Goal: Transaction & Acquisition: Purchase product/service

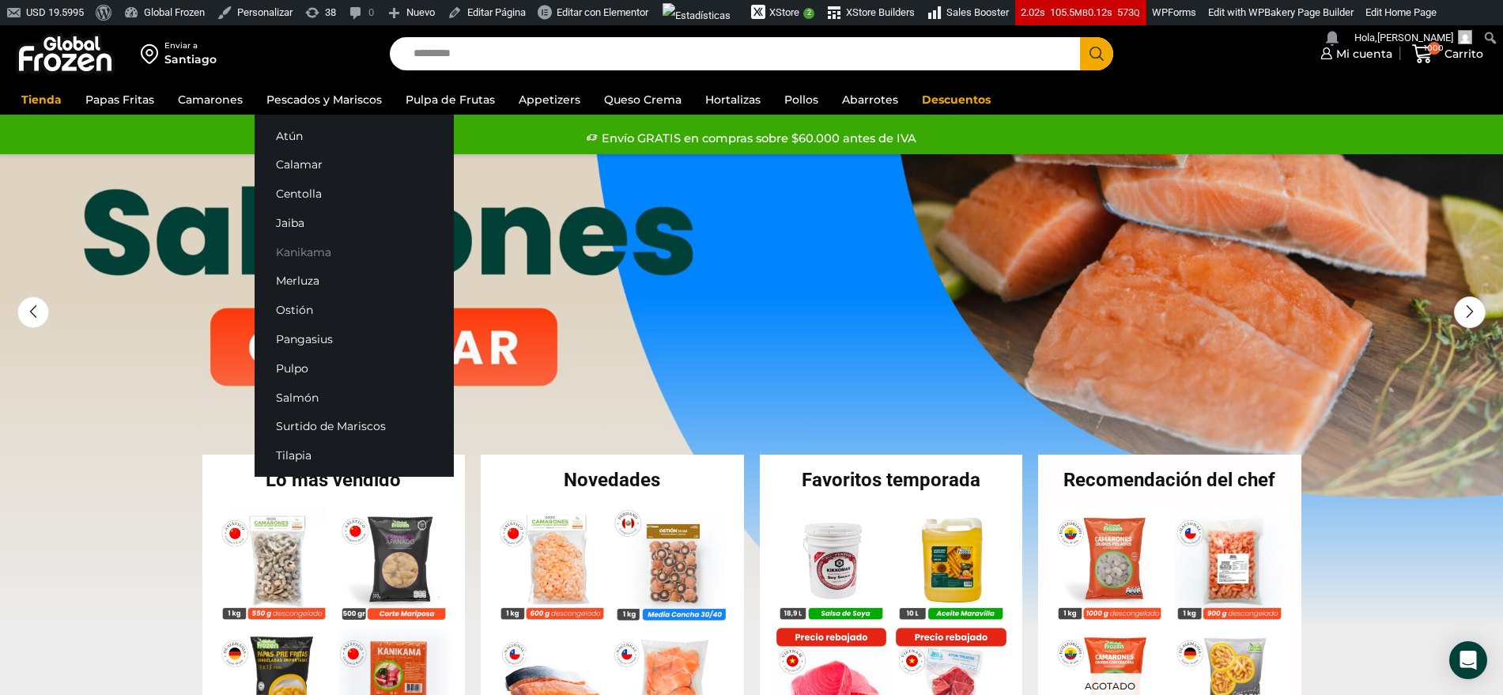
click at [298, 260] on link "Kanikama" at bounding box center [354, 251] width 199 height 29
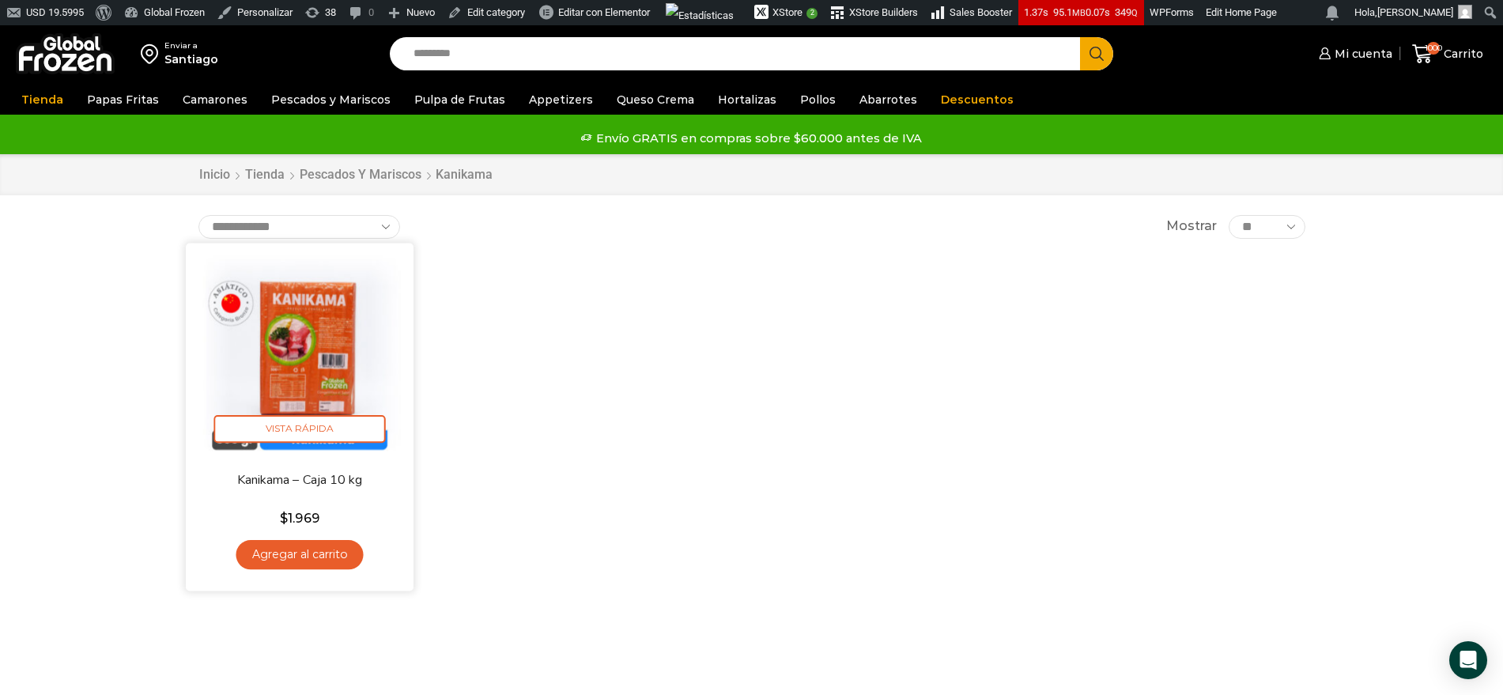
click at [365, 376] on img at bounding box center [300, 357] width 204 height 204
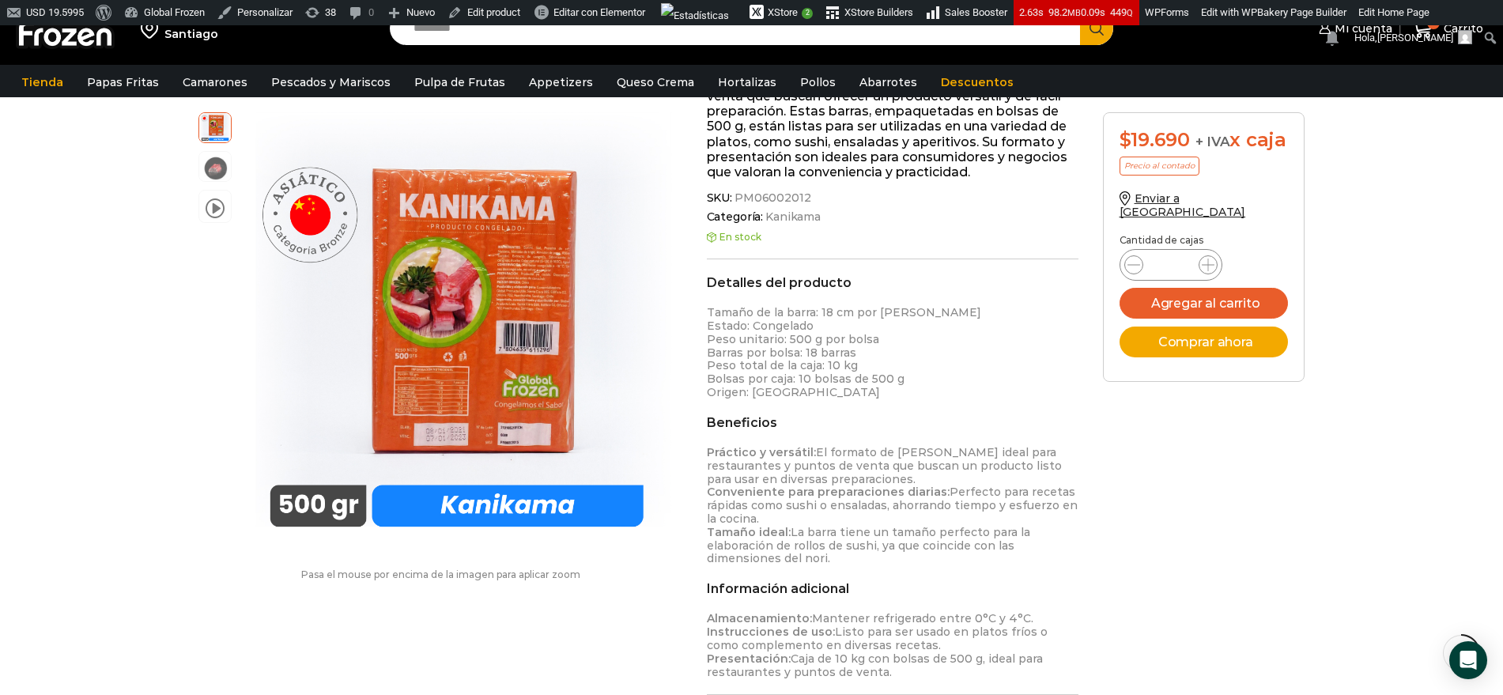
scroll to position [297, 0]
click at [214, 211] on span at bounding box center [215, 204] width 19 height 21
